Goal: Navigation & Orientation: Go to known website

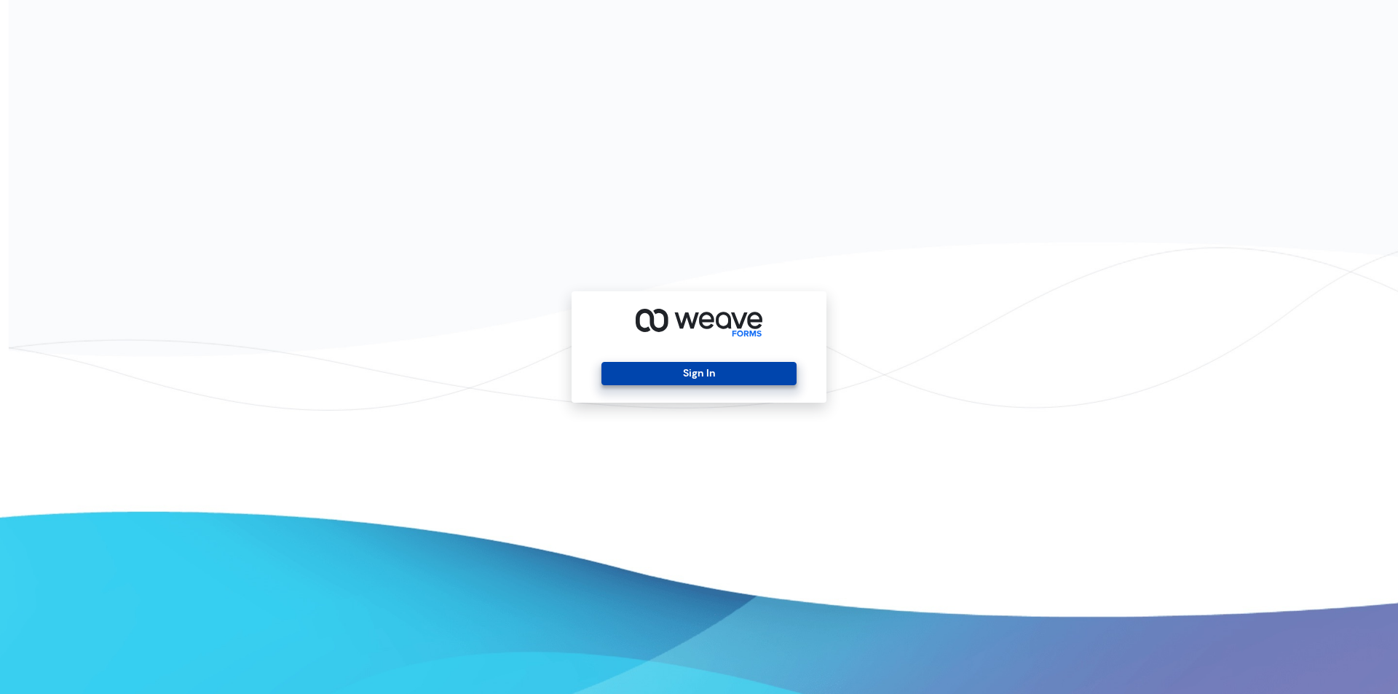
drag, startPoint x: 657, startPoint y: 374, endPoint x: 588, endPoint y: 41, distance: 339.7
click at [657, 373] on button "Sign In" at bounding box center [698, 373] width 194 height 23
